Goal: Information Seeking & Learning: Find specific fact

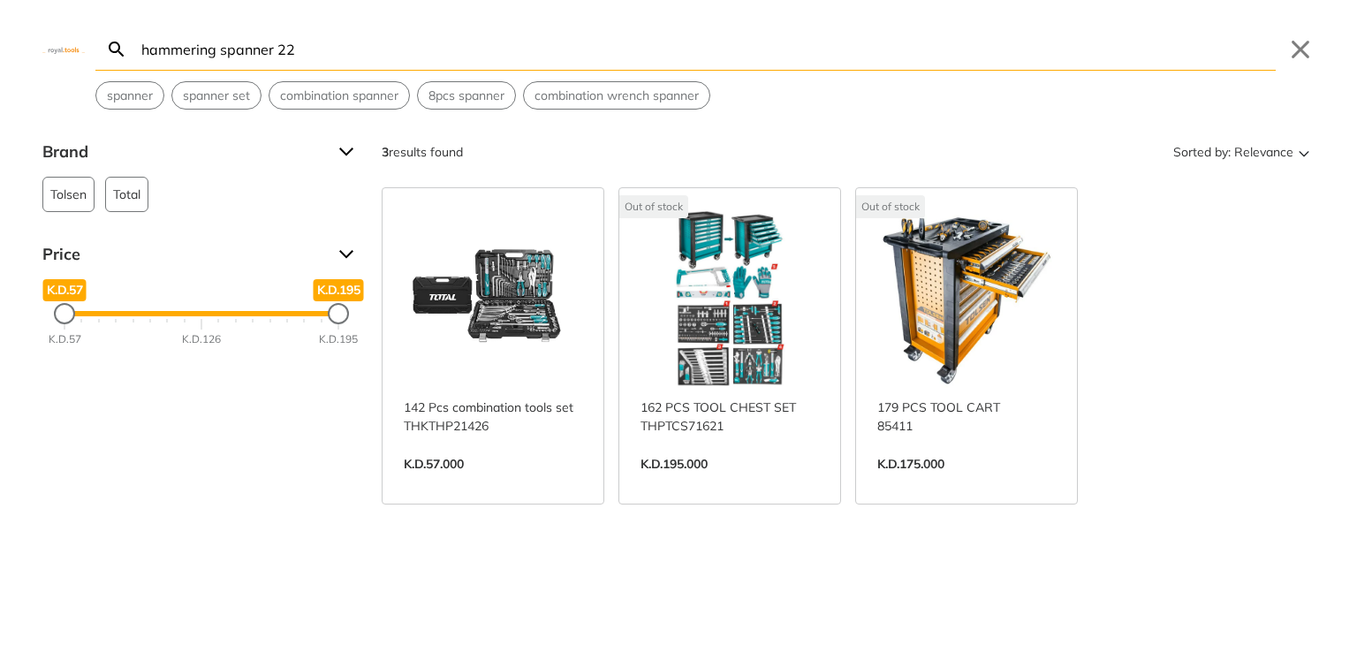
type input "hammering spanner 22"
